Goal: Navigation & Orientation: Locate item on page

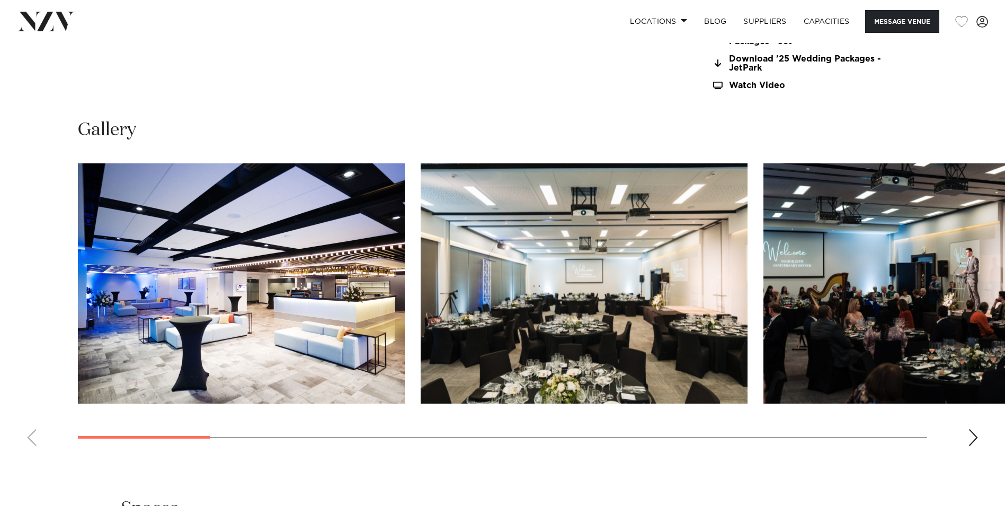
scroll to position [1113, 0]
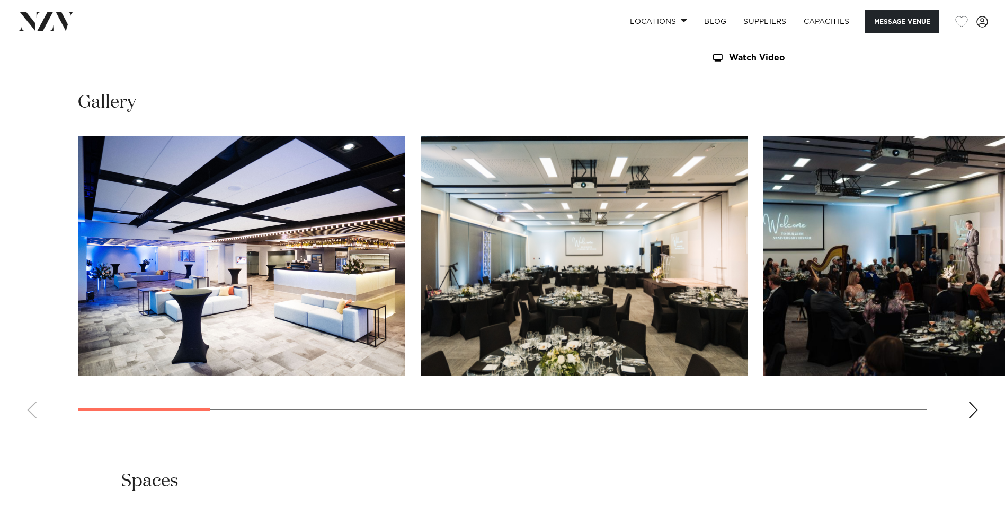
click at [975, 409] on div "Next slide" at bounding box center [973, 409] width 11 height 17
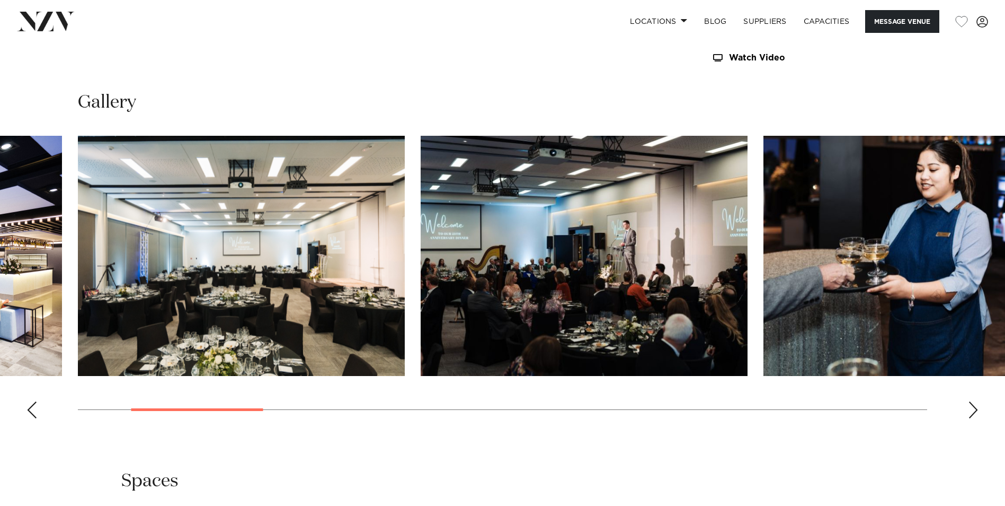
click at [975, 409] on div "Next slide" at bounding box center [973, 409] width 11 height 17
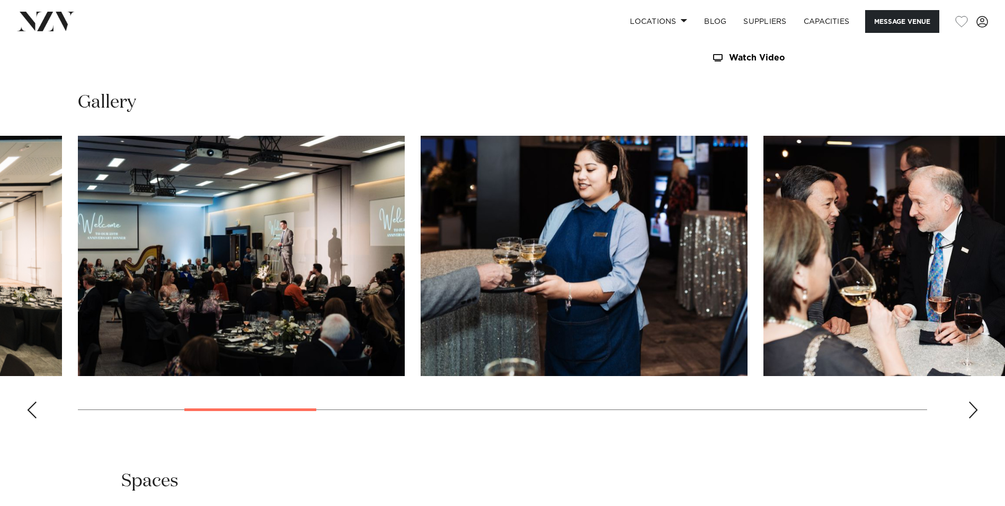
click at [975, 409] on div "Next slide" at bounding box center [973, 409] width 11 height 17
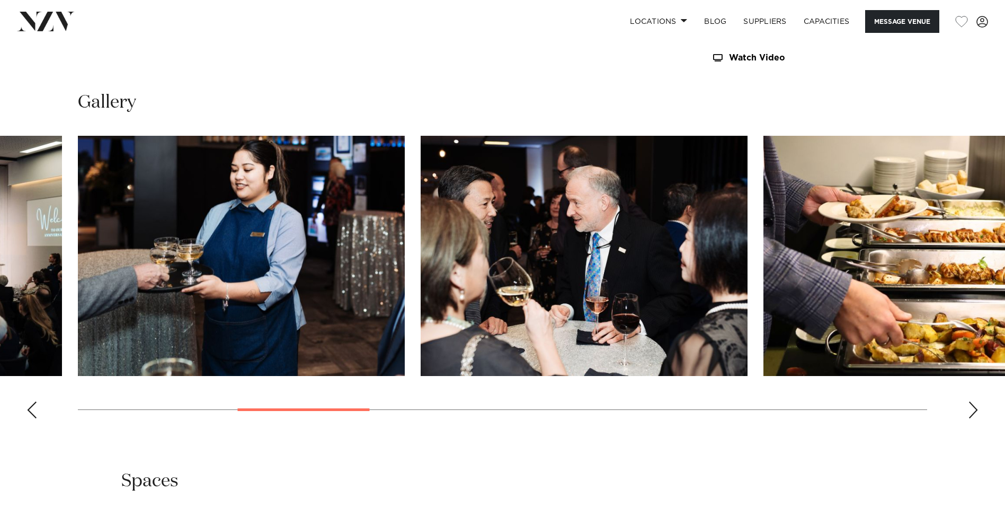
click at [975, 409] on div "Next slide" at bounding box center [973, 409] width 11 height 17
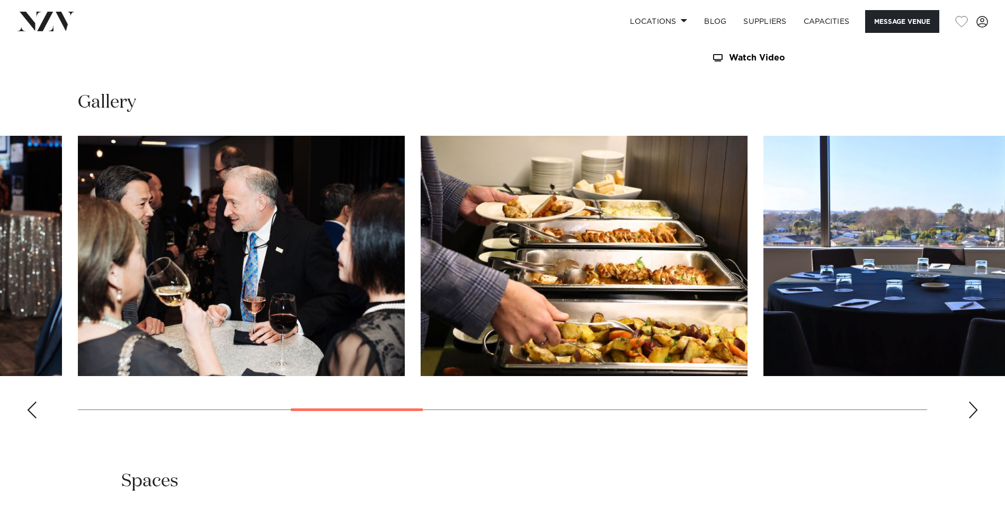
click at [975, 409] on div "Next slide" at bounding box center [973, 409] width 11 height 17
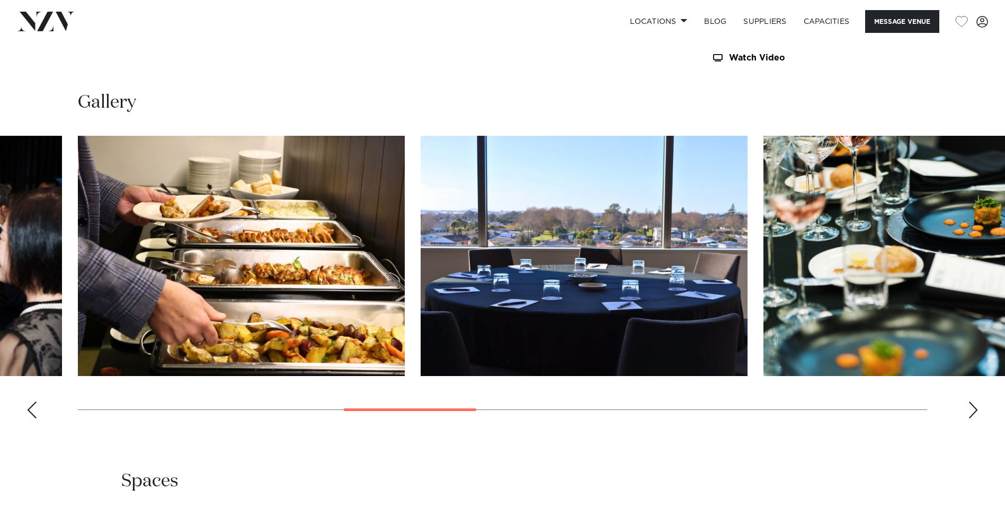
click at [975, 409] on div "Next slide" at bounding box center [973, 409] width 11 height 17
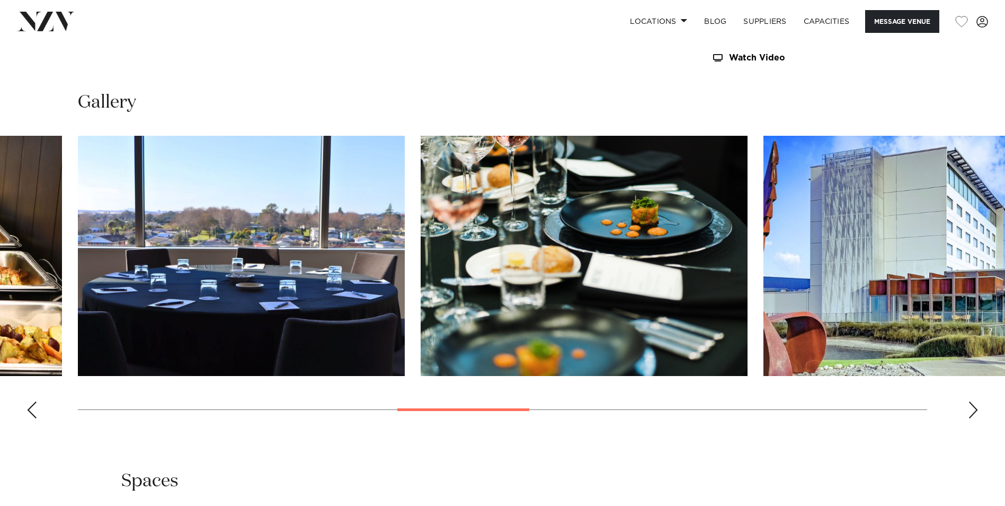
click at [975, 409] on div "Next slide" at bounding box center [973, 409] width 11 height 17
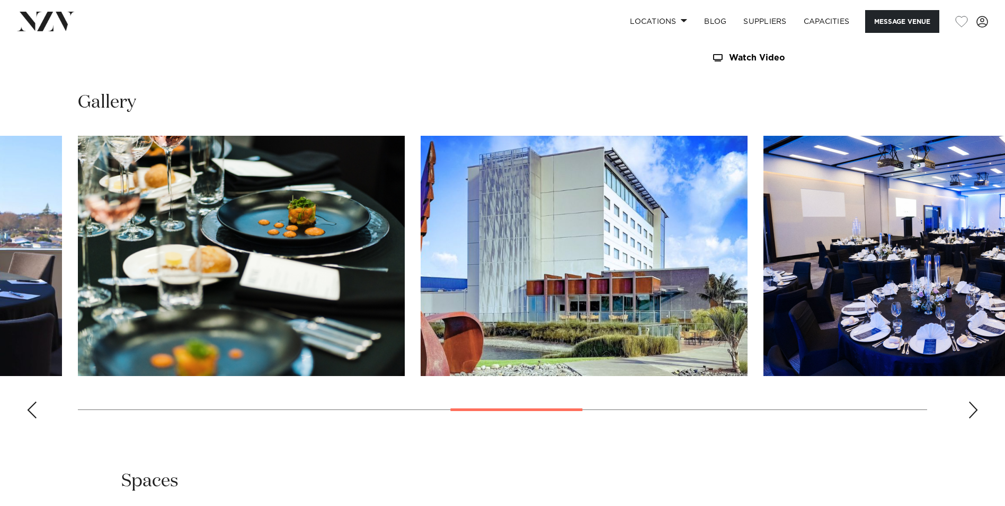
click at [975, 409] on div "Next slide" at bounding box center [973, 409] width 11 height 17
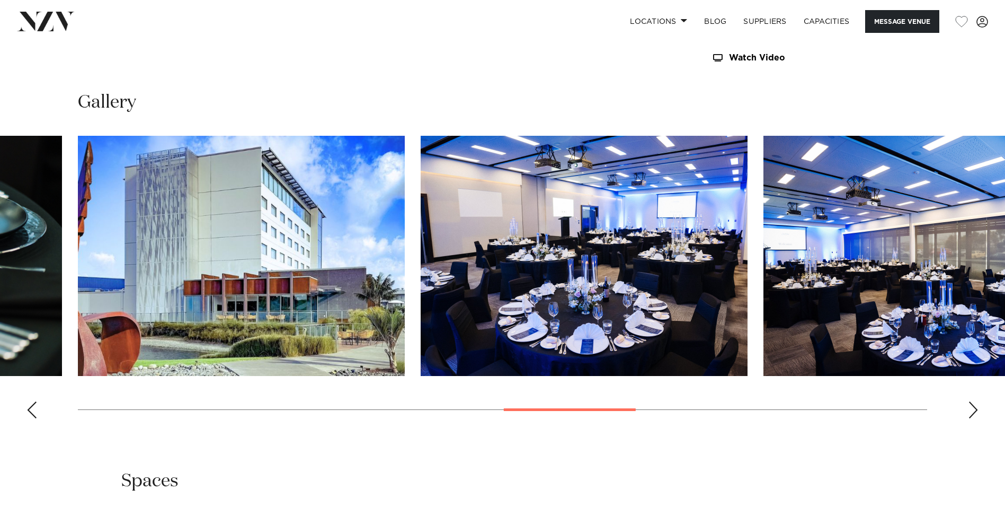
click at [975, 409] on div "Next slide" at bounding box center [973, 409] width 11 height 17
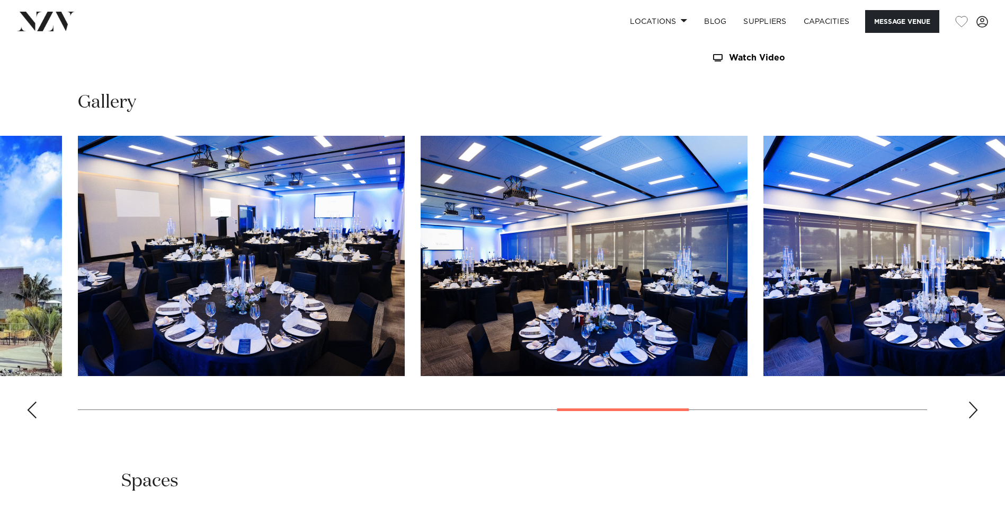
click at [975, 409] on div "Next slide" at bounding box center [973, 409] width 11 height 17
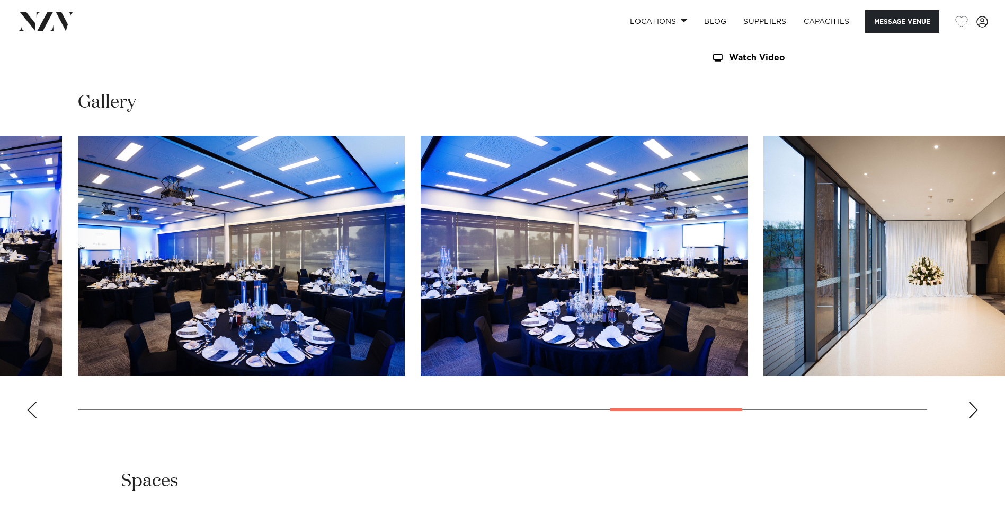
click at [975, 409] on div "Next slide" at bounding box center [973, 409] width 11 height 17
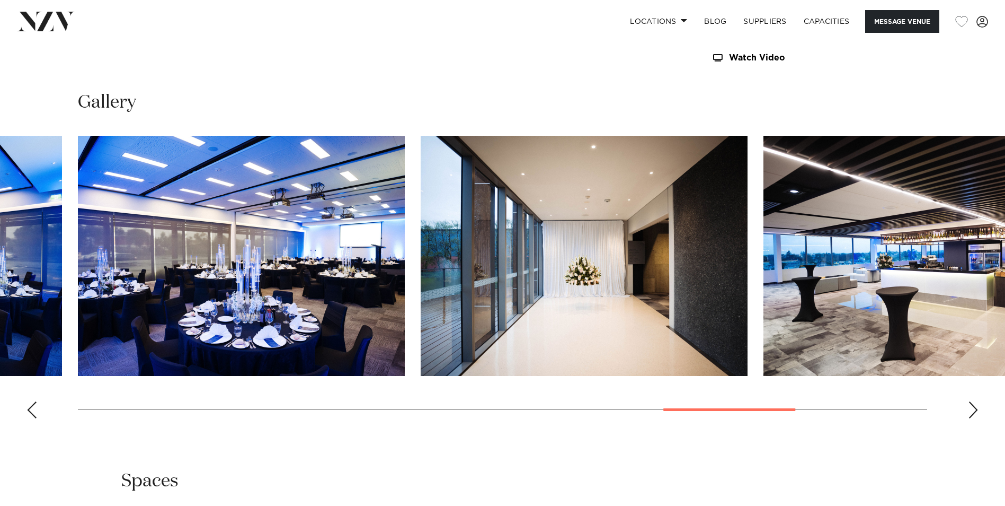
click at [975, 409] on div "Next slide" at bounding box center [973, 409] width 11 height 17
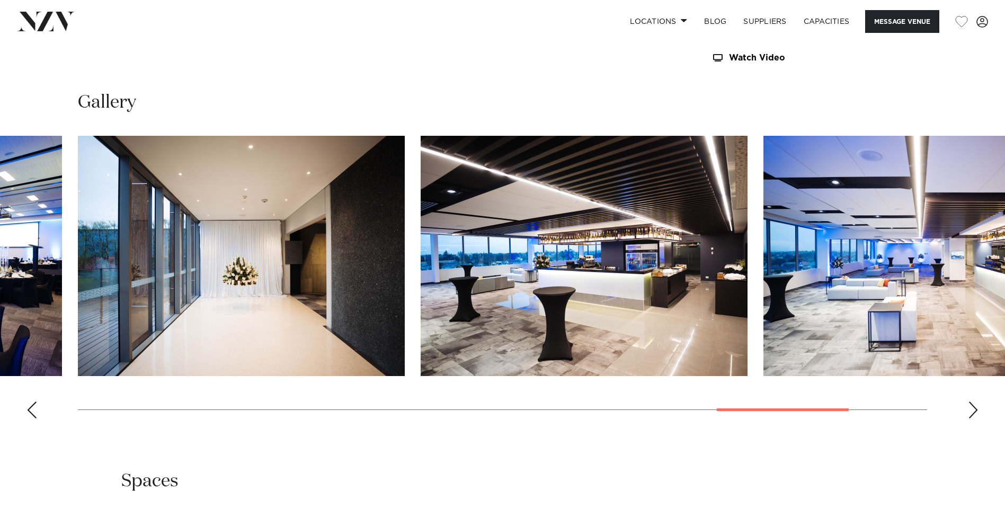
click at [975, 409] on div "Next slide" at bounding box center [973, 409] width 11 height 17
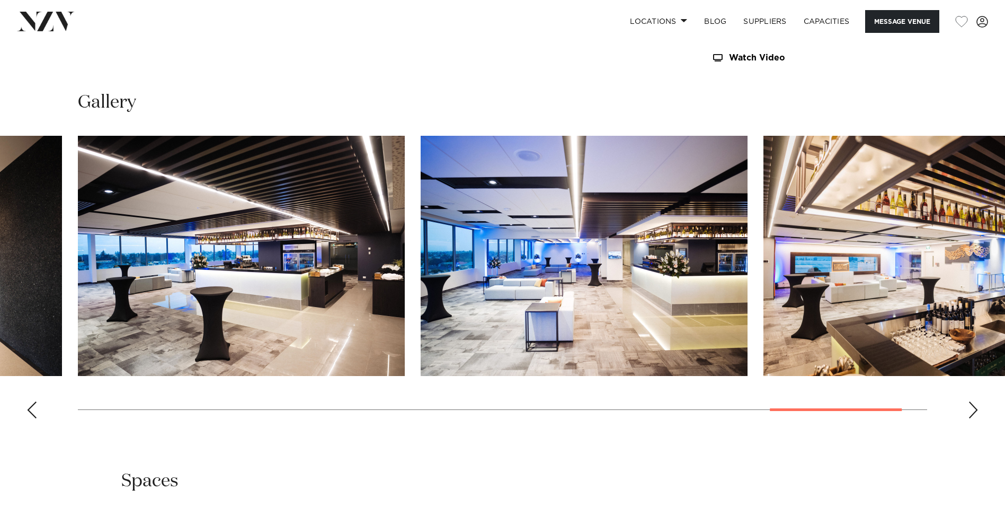
click at [975, 409] on div "Next slide" at bounding box center [973, 409] width 11 height 17
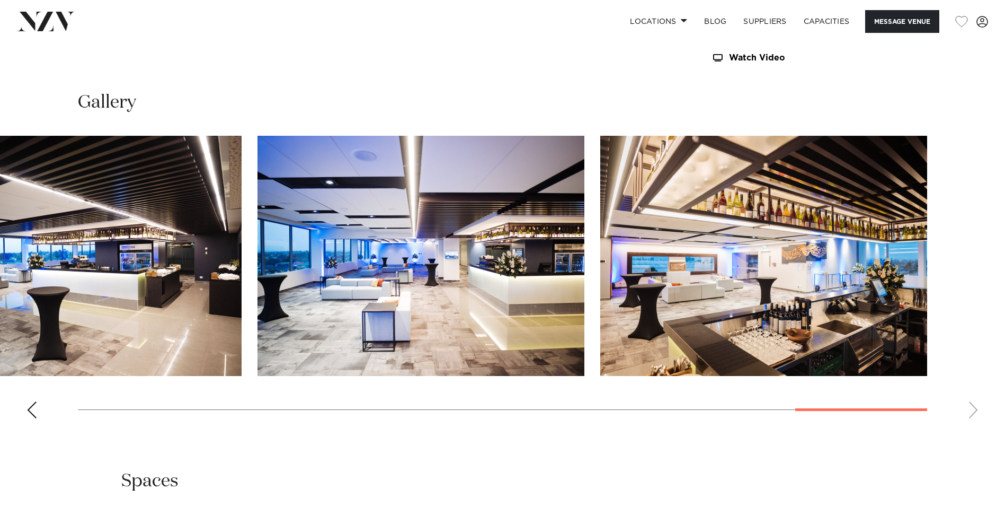
click at [975, 409] on swiper-container at bounding box center [502, 281] width 1005 height 291
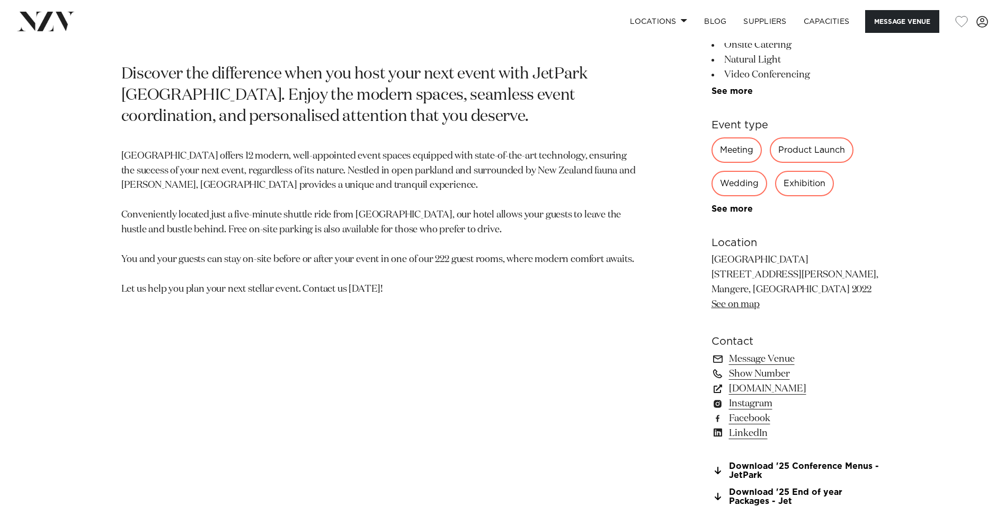
scroll to position [636, 0]
